Goal: Task Accomplishment & Management: Manage account settings

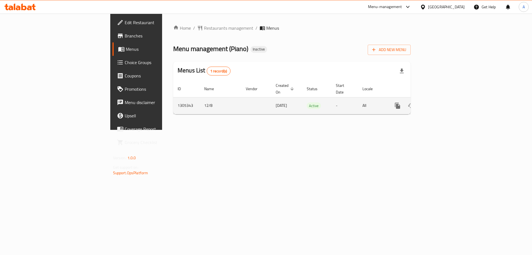
click at [441, 102] on icon "enhanced table" at bounding box center [437, 105] width 7 height 7
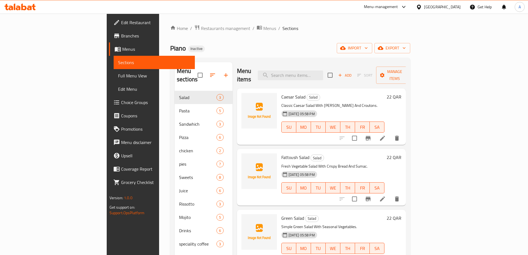
click at [118, 77] on span "Full Menu View" at bounding box center [154, 75] width 72 height 7
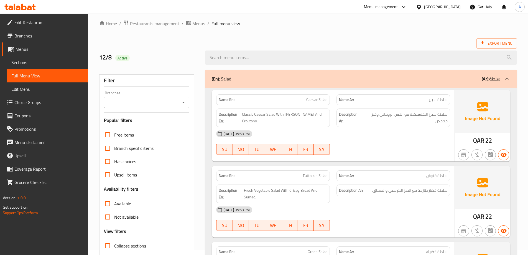
scroll to position [111, 0]
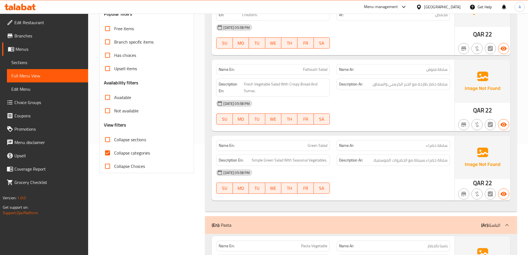
click at [115, 152] on span "Collapse categories" at bounding box center [132, 152] width 36 height 7
click at [114, 152] on input "Collapse categories" at bounding box center [107, 152] width 13 height 13
checkbox input "false"
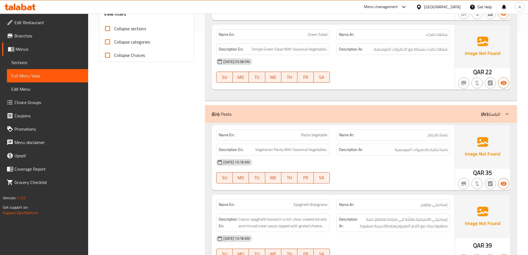
scroll to position [634, 0]
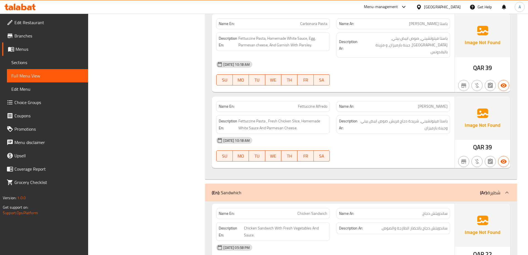
scroll to position [879, 0]
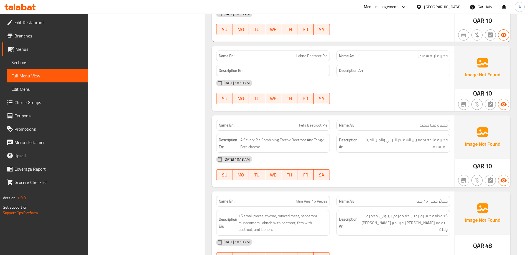
scroll to position [2293, 0]
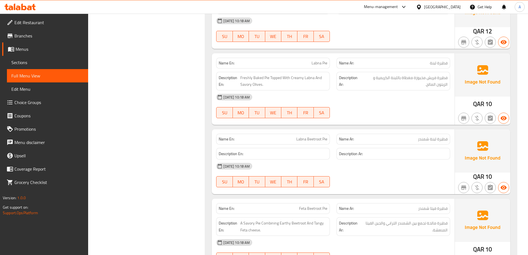
copy span "Labna Beetroot Pie"
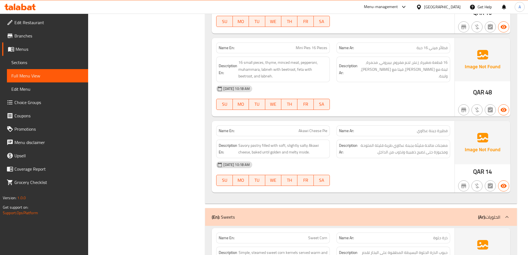
scroll to position [2543, 0]
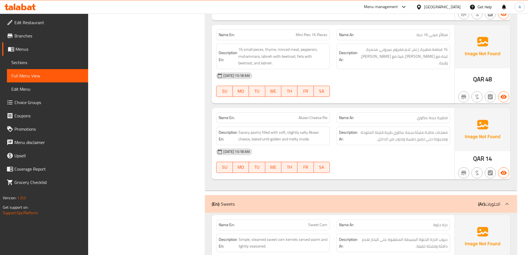
click at [429, 145] on div "[DATE] 10:18 AM" at bounding box center [333, 151] width 241 height 13
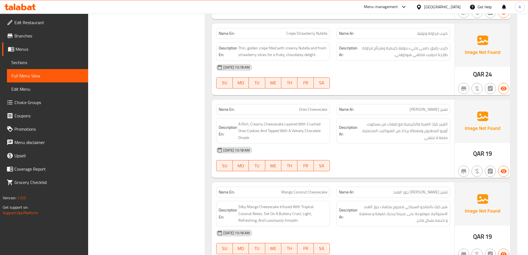
scroll to position [3042, 0]
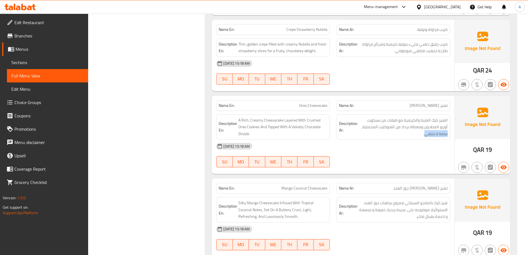
drag, startPoint x: 424, startPoint y: 124, endPoint x: 448, endPoint y: 122, distance: 23.9
copy span "متعة لا تنتهي"
drag, startPoint x: 400, startPoint y: 147, endPoint x: 397, endPoint y: 147, distance: 2.8
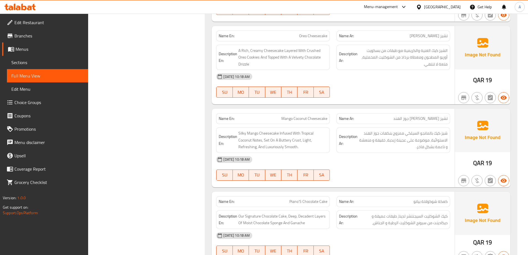
scroll to position [3153, 0]
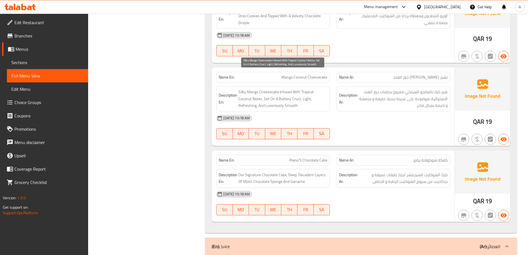
click at [239, 88] on span "Silky Mango Cheesecake Infused With Tropical Coconut Notes, Set On A Buttery Cr…" at bounding box center [282, 98] width 89 height 21
click at [269, 91] on span "Silky Mango Cheesecake Infused With Tropical Coconut Notes, Set On A Buttery Cr…" at bounding box center [282, 98] width 89 height 21
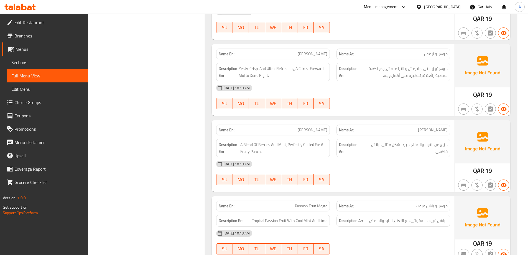
scroll to position [4678, 0]
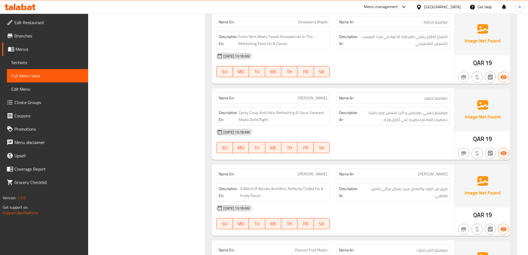
click at [298, 109] on span "Zesty, Crisp, And Ultra-Refreshing A Citrus-Forward Mojito Done Right." at bounding box center [283, 116] width 89 height 14
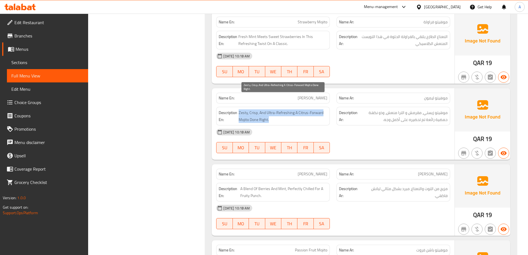
click at [298, 109] on span "Zesty, Crisp, And Ultra-Refreshing A Citrus-Forward Mojito Done Right." at bounding box center [283, 116] width 89 height 14
copy span "Zesty, Crisp, And Ultra-Refreshing A Citrus-Forward Mojito Done Right."
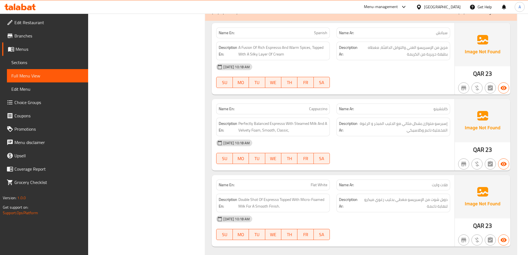
scroll to position [5565, 0]
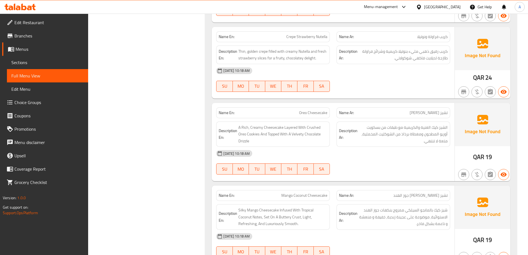
drag, startPoint x: 311, startPoint y: 97, endPoint x: 256, endPoint y: 129, distance: 64.0
copy span "Oreo Cheesecake"
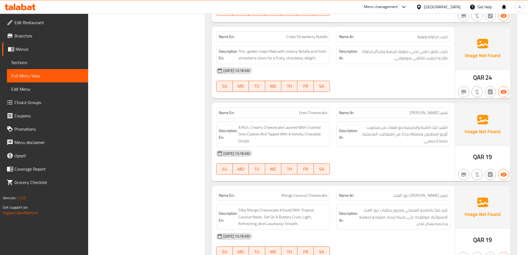
scroll to position [2291, 0]
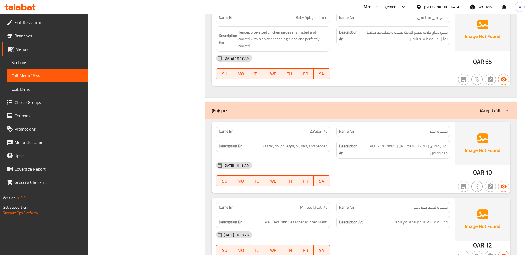
scroll to position [2070, 0]
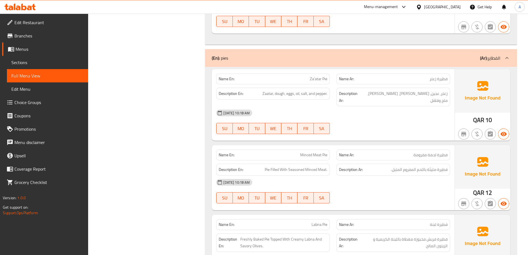
scroll to position [2181, 0]
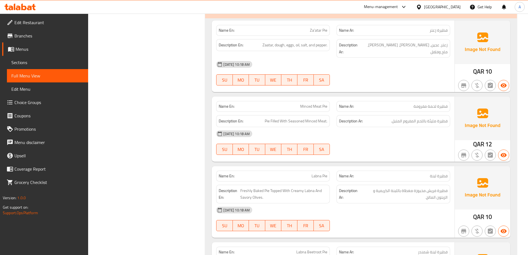
drag, startPoint x: 180, startPoint y: 223, endPoint x: 175, endPoint y: 143, distance: 80.3
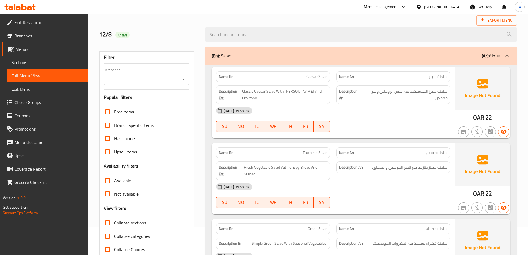
scroll to position [0, 0]
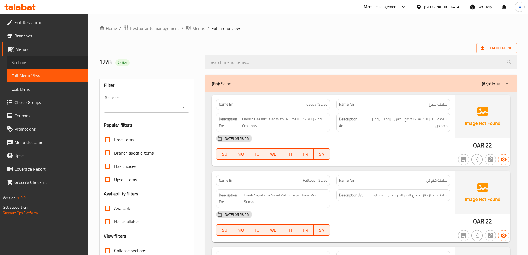
click at [23, 60] on span "Sections" at bounding box center [47, 62] width 72 height 7
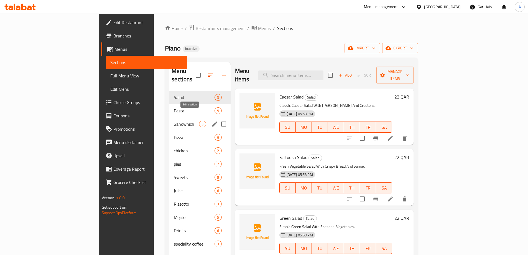
click at [212, 121] on icon "edit" at bounding box center [214, 123] width 5 height 5
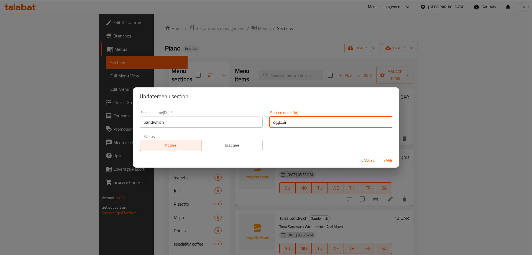
click at [295, 122] on input "شطيرة" at bounding box center [330, 121] width 123 height 11
type input "الساندوتش"
click at [379, 155] on button "Save" at bounding box center [388, 160] width 18 height 10
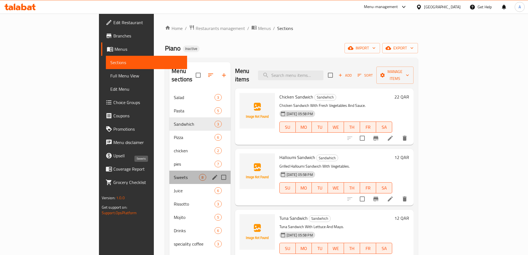
click at [174, 174] on span "Sweets" at bounding box center [186, 177] width 25 height 7
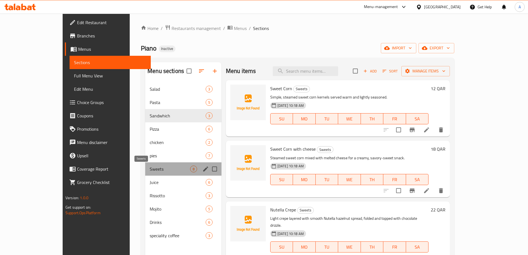
click at [150, 168] on span "Sweets" at bounding box center [170, 169] width 40 height 7
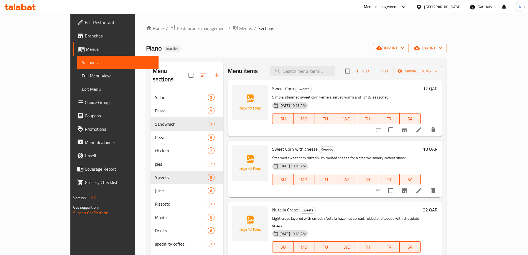
click at [362, 163] on div "13-08-2025 10:18 AM SU MO TU WE TH FR SA" at bounding box center [346, 176] width 153 height 30
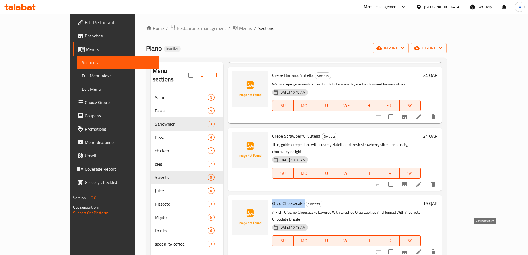
click at [422, 248] on icon at bounding box center [419, 251] width 7 height 7
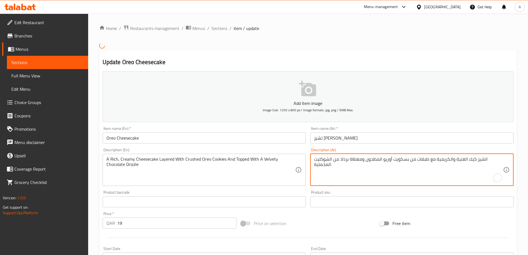
type textarea "الشيز كيك الغنية والكريمية مع طبقات من بسكويت أوريو المطحون ومغطاة برذاذ من الش…"
click at [254, 139] on input "Oreo Cheesecake" at bounding box center [204, 137] width 203 height 11
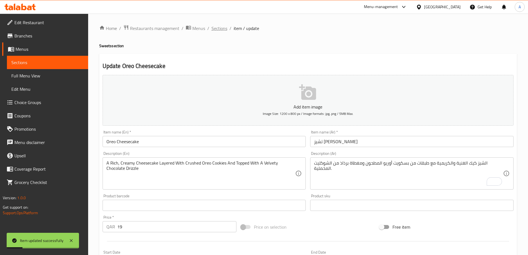
click at [218, 25] on span "Sections" at bounding box center [220, 28] width 16 height 7
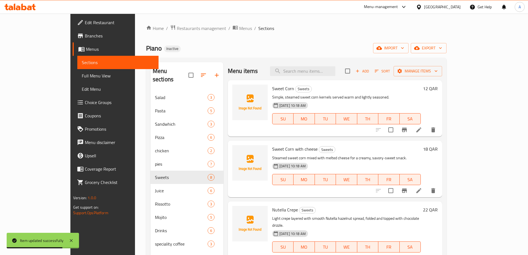
click at [370, 144] on div "Sweet Corn with cheese Sweets Steamed sweet corn mixed with melted cheese for a…" at bounding box center [346, 169] width 153 height 52
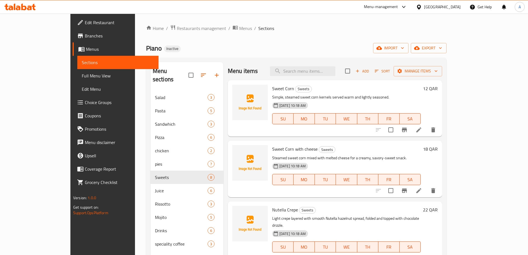
scroll to position [139, 0]
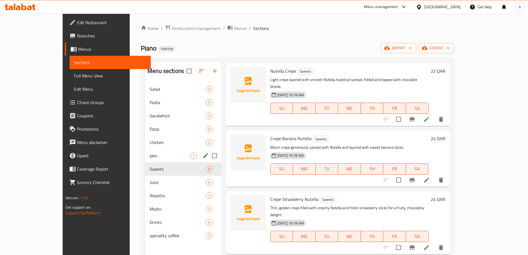
click at [145, 159] on div "pies 7" at bounding box center [183, 155] width 76 height 13
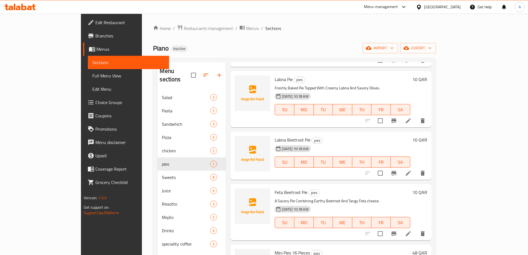
click at [384, 143] on div "13-08-2025 10:18 AM SU MO TU WE TH FR SA" at bounding box center [343, 158] width 140 height 30
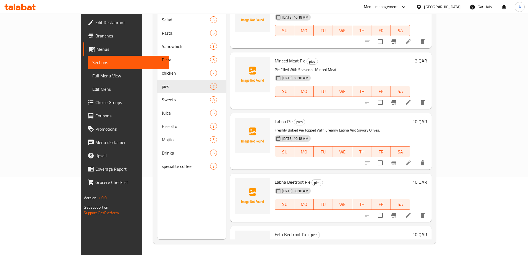
scroll to position [28, 0]
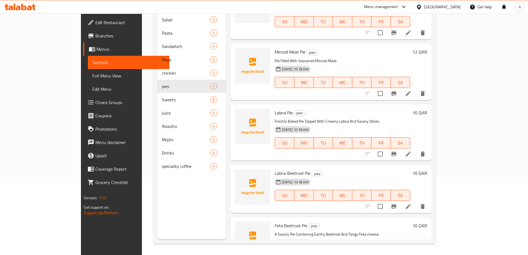
click at [416, 201] on li at bounding box center [409, 206] width 16 height 10
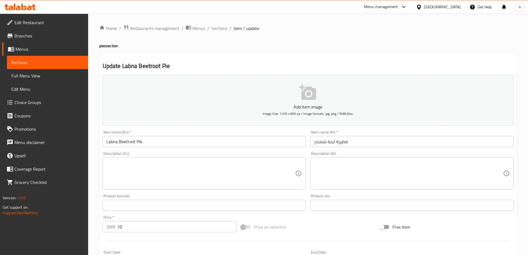
click at [191, 173] on textarea at bounding box center [200, 173] width 189 height 26
paste textarea "A Pie Topped With A Colorful Mixture Of Labneh And Fresh Beetroot, Rich And Del…"
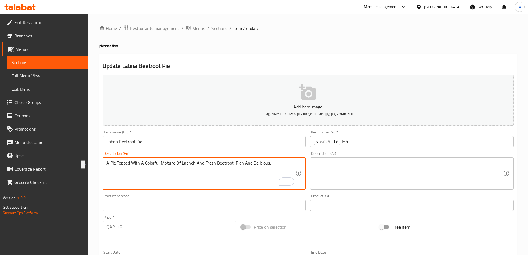
type textarea "A Pie Topped With A Colorful Mixture Of Labneh And Fresh Beetroot, Rich And Del…"
click at [341, 178] on textarea at bounding box center [408, 173] width 189 height 26
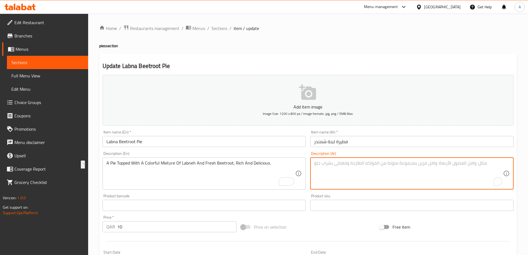
paste textarea "فطيرة مغطاة بمزيج ملون من اللبنة والشمندر الطازج، غنية ولذيذة."
type textarea "فطيرة مغطاة بمزيج ملون من اللبنة والشمندر الطازج، غنية ولذيذة."
click at [258, 146] on input "Labna Beetroot Pie" at bounding box center [204, 141] width 203 height 11
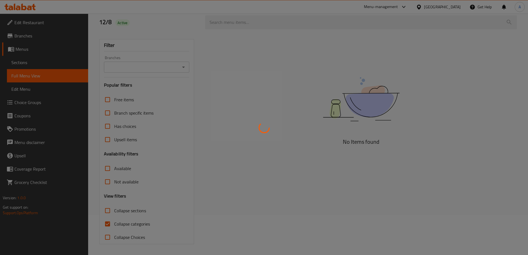
scroll to position [40, 0]
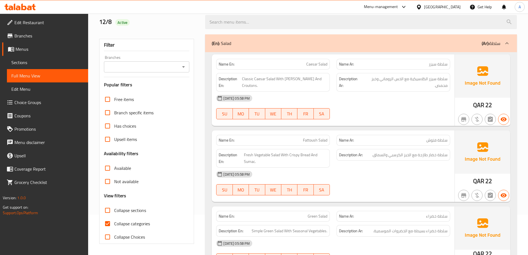
click at [106, 223] on input "Collapse categories" at bounding box center [107, 223] width 13 height 13
checkbox input "false"
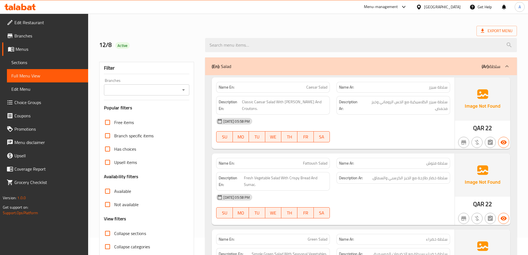
scroll to position [0, 0]
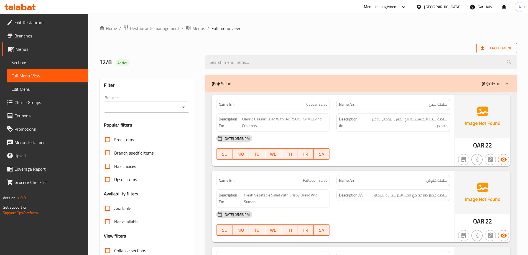
click at [485, 47] on icon at bounding box center [483, 48] width 6 height 6
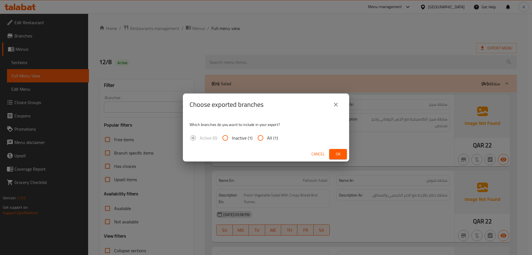
click at [268, 139] on span "All (1)" at bounding box center [272, 137] width 11 height 7
click at [267, 139] on input "All (1)" at bounding box center [260, 137] width 13 height 13
radio input "true"
click at [336, 154] on span "Ok" at bounding box center [338, 154] width 9 height 7
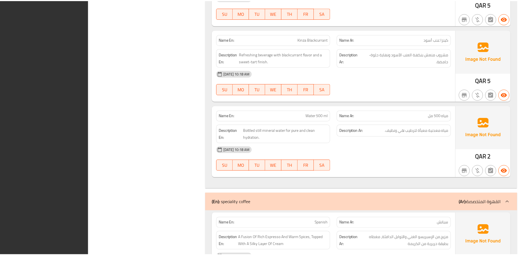
scroll to position [5558, 0]
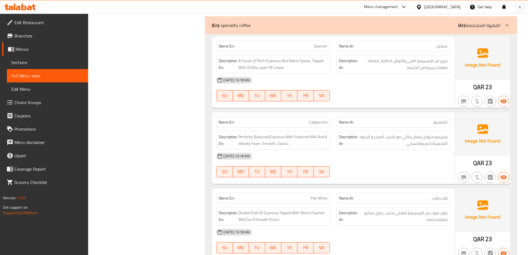
click at [35, 34] on span "Branches" at bounding box center [48, 35] width 69 height 7
